Goal: Task Accomplishment & Management: Complete application form

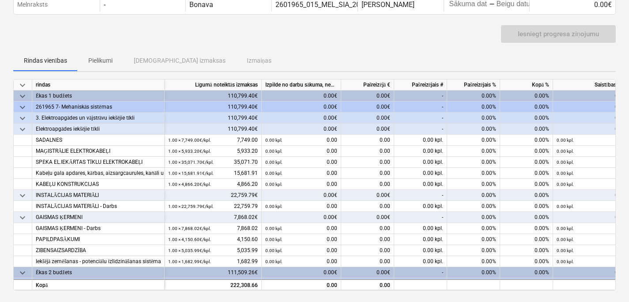
scroll to position [88, 0]
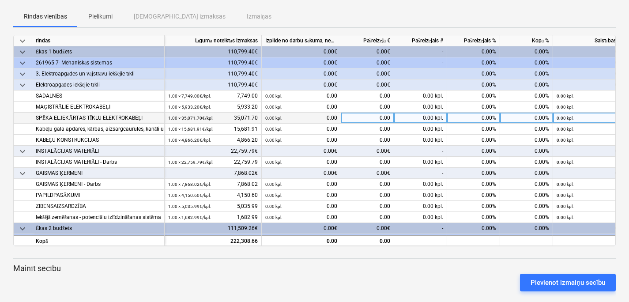
click at [414, 117] on div "0.00 kpl." at bounding box center [420, 118] width 53 height 11
drag, startPoint x: 419, startPoint y: 118, endPoint x: 412, endPoint y: 119, distance: 7.1
click at [412, 119] on div "0.00 kpl." at bounding box center [420, 118] width 53 height 11
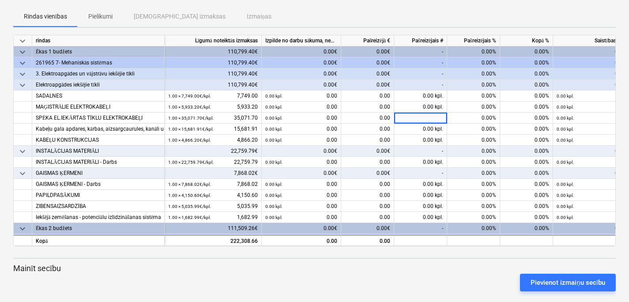
type input "0,159318197"
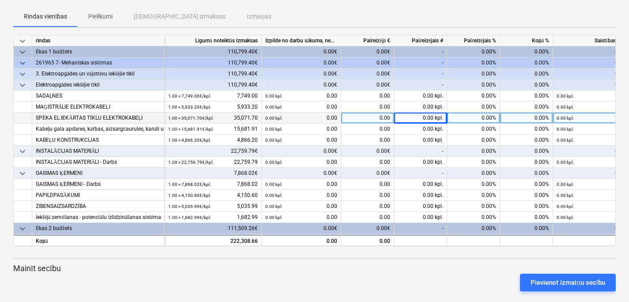
drag, startPoint x: 432, startPoint y: 117, endPoint x: 424, endPoint y: 117, distance: 8.8
click at [424, 117] on div "0.00 kpl." at bounding box center [420, 118] width 53 height 11
click at [424, 117] on input at bounding box center [420, 118] width 53 height 11
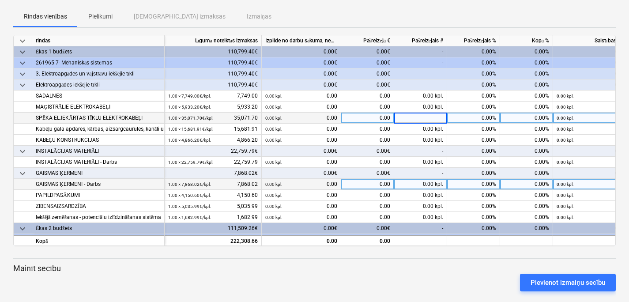
type input "0,159318197"
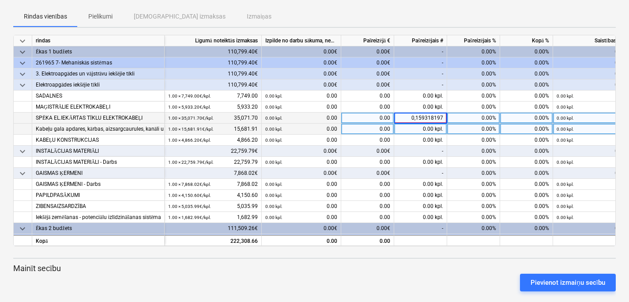
click at [400, 131] on div "0.00 kpl." at bounding box center [420, 129] width 53 height 11
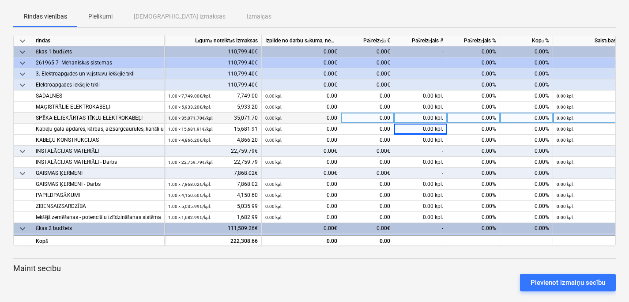
click at [373, 116] on div "0.00" at bounding box center [367, 118] width 53 height 11
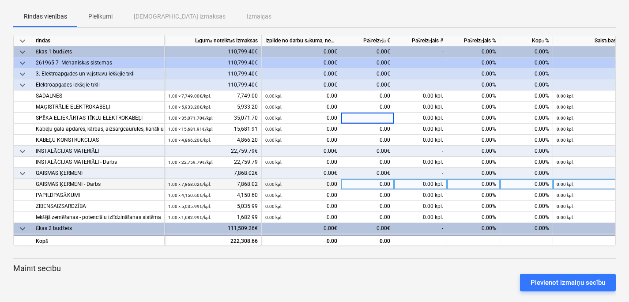
type input "0,159318197"
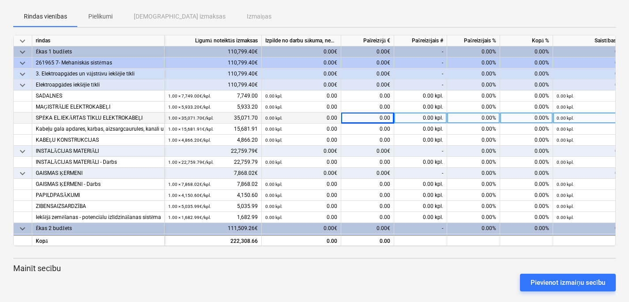
click at [383, 119] on div "0.00" at bounding box center [367, 118] width 53 height 11
click at [383, 119] on input at bounding box center [367, 118] width 53 height 11
click at [412, 118] on div "0.00 kpl." at bounding box center [420, 118] width 53 height 11
click at [429, 120] on div "0.00 kpl." at bounding box center [420, 118] width 53 height 11
type input "1,593"
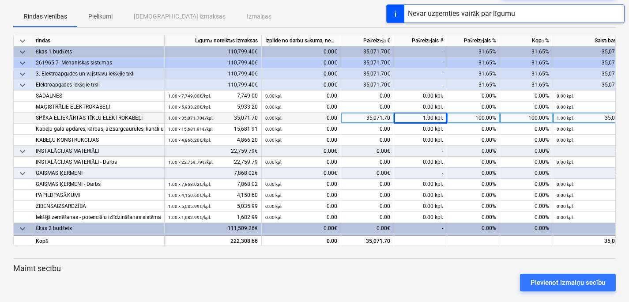
click at [424, 116] on div "1.00 kpl." at bounding box center [420, 118] width 53 height 11
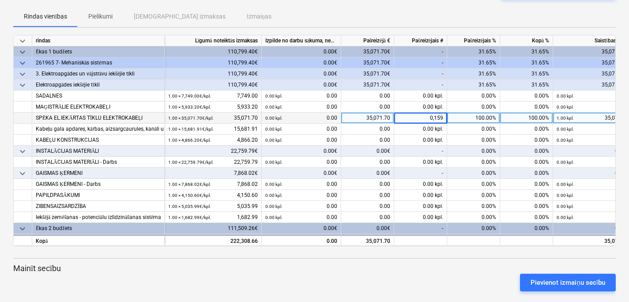
type input "0,1593"
click at [428, 117] on div "1.00 kpl." at bounding box center [420, 118] width 53 height 11
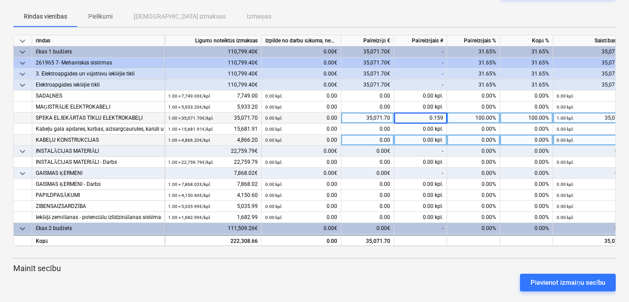
type input "0.1593"
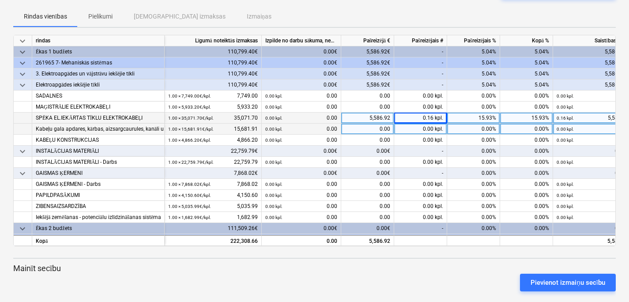
click at [422, 129] on div "0.00 kpl." at bounding box center [420, 129] width 53 height 11
type input "0.14"
click at [434, 129] on span at bounding box center [434, 129] width 1 height 6
click at [443, 128] on input "0.14" at bounding box center [420, 129] width 53 height 11
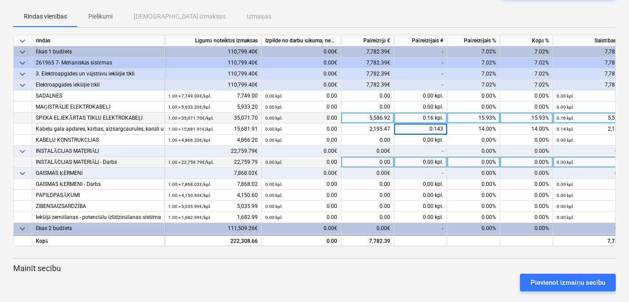
type input "0.1435"
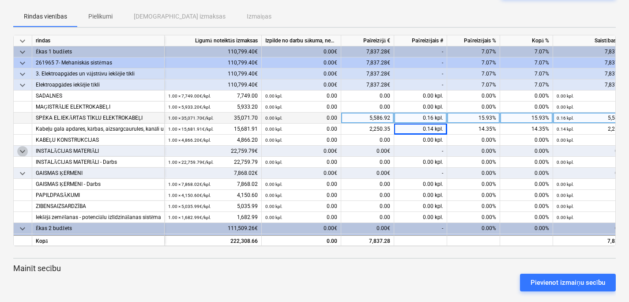
click at [25, 148] on span "keyboard_arrow_down" at bounding box center [22, 151] width 11 height 11
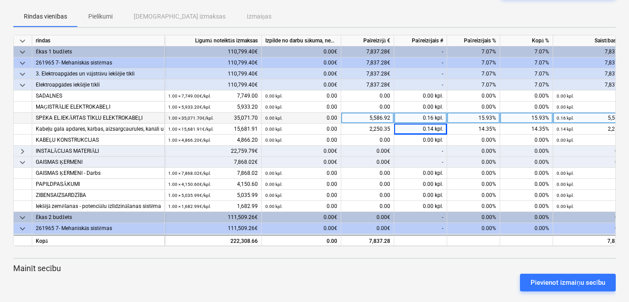
click at [23, 149] on span "keyboard_arrow_right" at bounding box center [22, 151] width 11 height 11
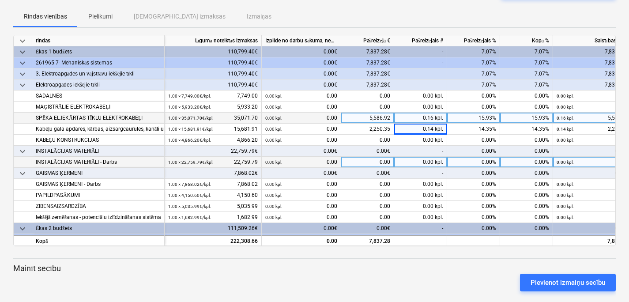
click at [429, 163] on div "0.00 kpl." at bounding box center [420, 162] width 53 height 11
type input "0.027"
click at [455, 274] on div "Pievienot izmaiņu secību" at bounding box center [315, 282] width 610 height 25
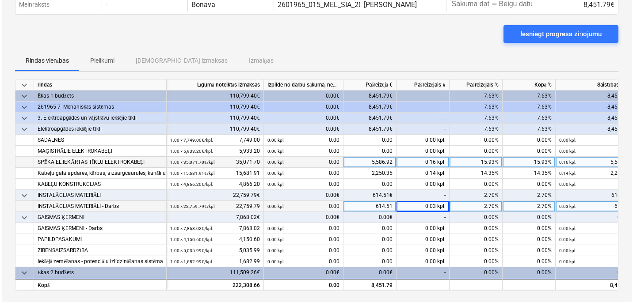
scroll to position [0, 0]
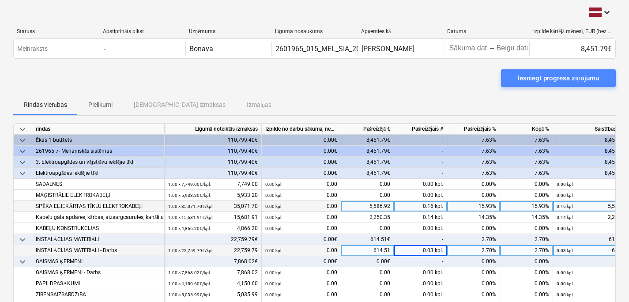
click at [560, 76] on div "Iesniegt progresa ziņojumu" at bounding box center [558, 77] width 81 height 11
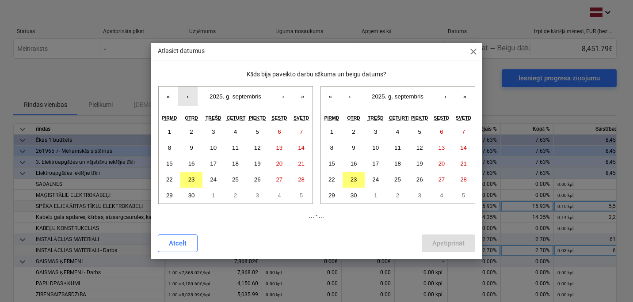
click at [184, 98] on button "‹" at bounding box center [187, 96] width 19 height 19
click at [191, 177] on abbr "19" at bounding box center [191, 179] width 7 height 7
click at [356, 175] on button "23" at bounding box center [353, 180] width 22 height 16
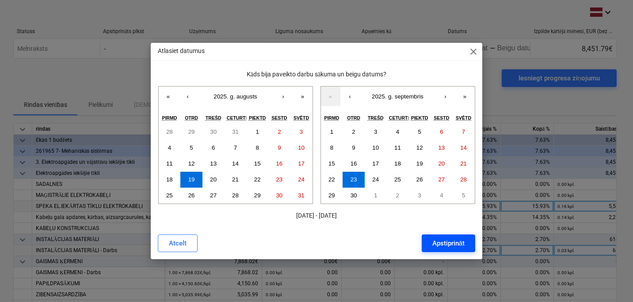
click at [448, 240] on div "Apstiprināt" at bounding box center [448, 243] width 32 height 11
